Goal: Task Accomplishment & Management: Manage account settings

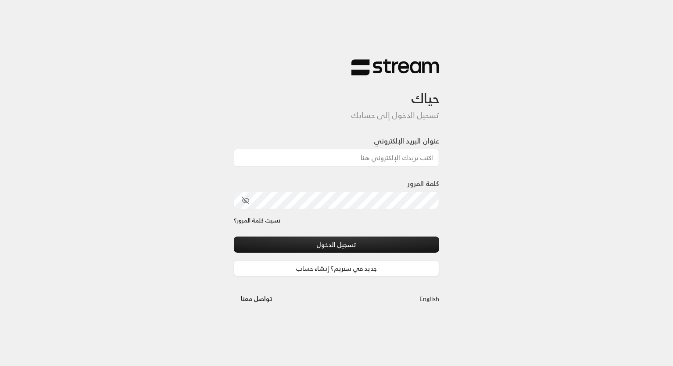
type input "[EMAIL_ADDRESS][DOMAIN_NAME]"
click at [510, 249] on div "حياك تسجيل الدخول إلى حسابك عنوان البريد الإلكتروني [EMAIL_ADDRESS][DOMAIN_NAME…" at bounding box center [336, 183] width 673 height 366
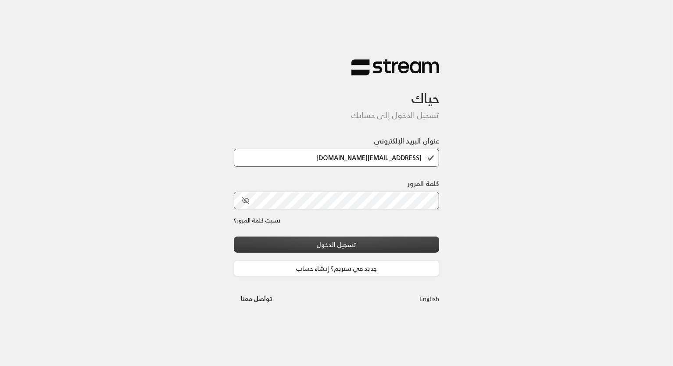
click at [406, 242] on button "تسجيل الدخول" at bounding box center [336, 245] width 205 height 16
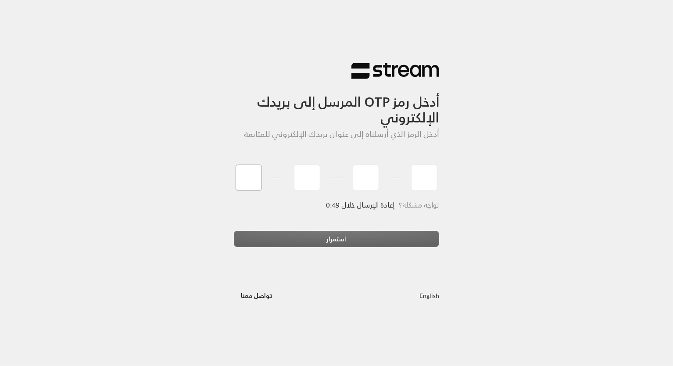
type input "9"
type input "3"
type input "4"
type input "8"
